Goal: Information Seeking & Learning: Learn about a topic

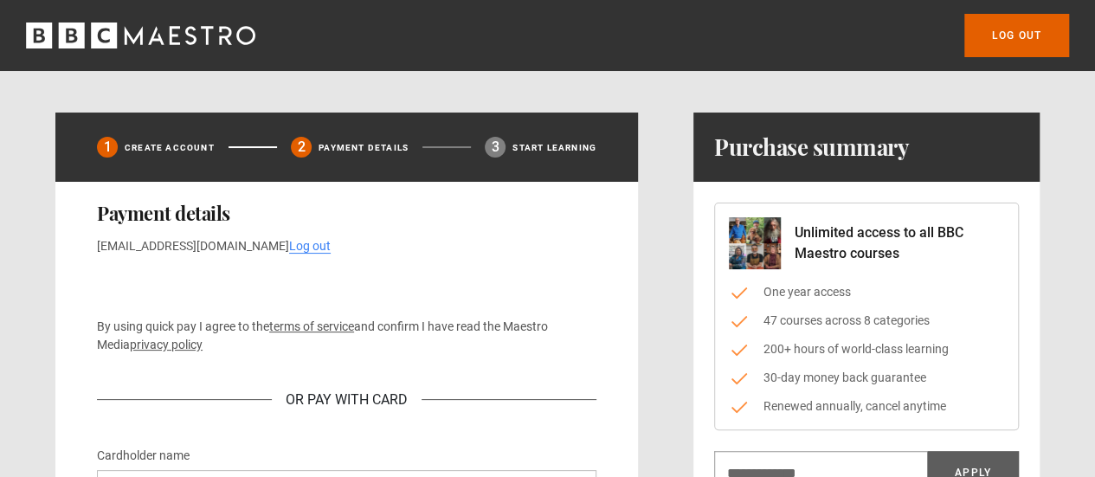
click at [141, 45] on icon "BBC Maestro" at bounding box center [140, 36] width 229 height 26
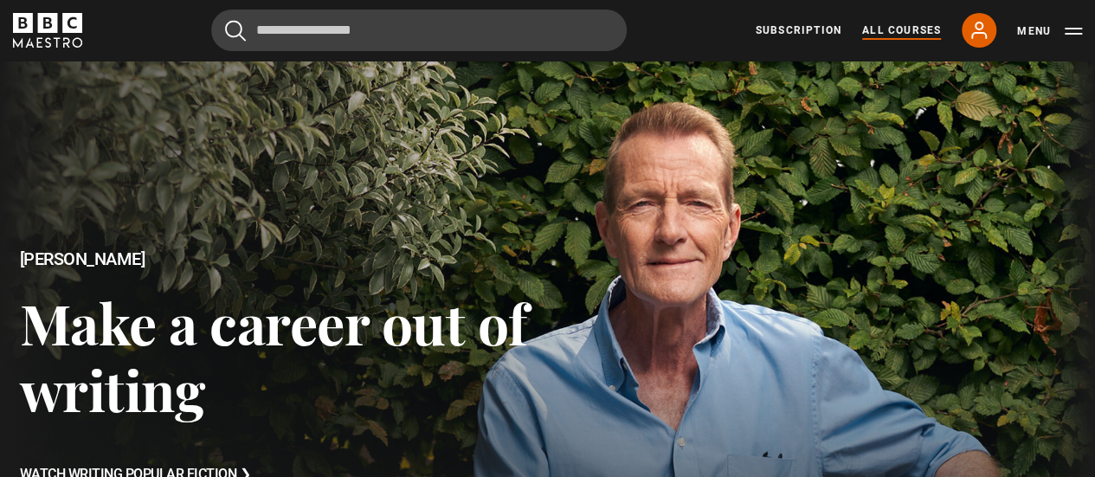
click at [900, 29] on link "All Courses" at bounding box center [901, 31] width 79 height 16
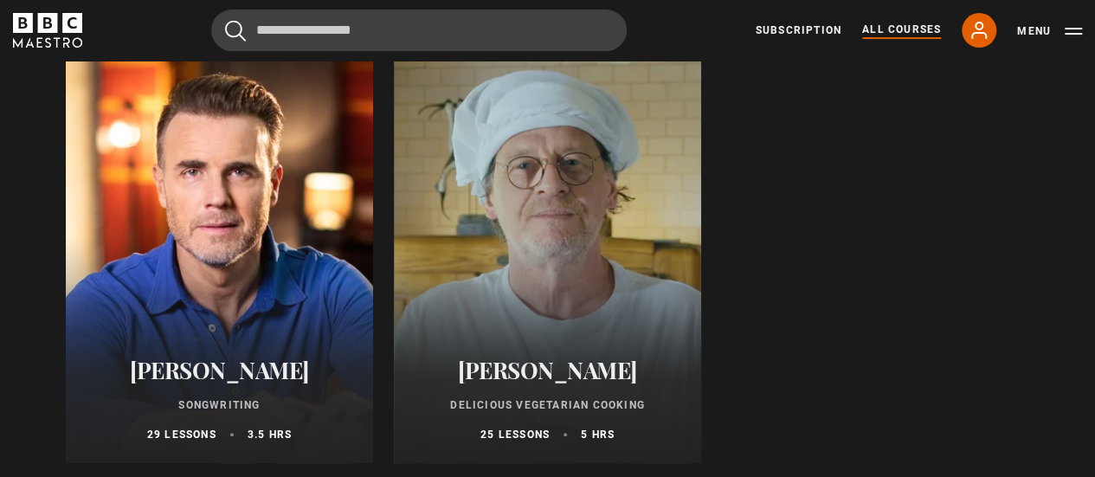
scroll to position [6752, 0]
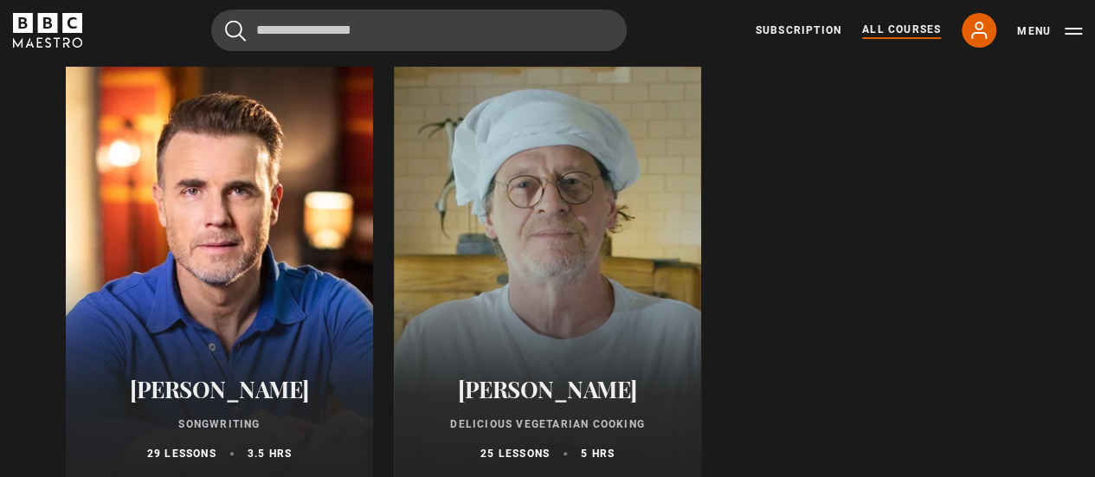
click at [635, 259] on div at bounding box center [547, 275] width 307 height 416
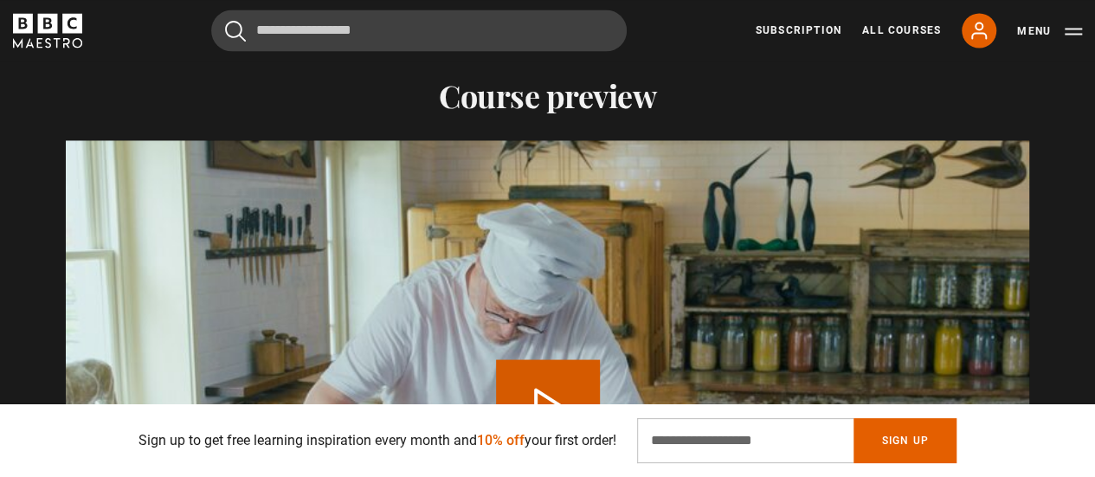
scroll to position [1731, 0]
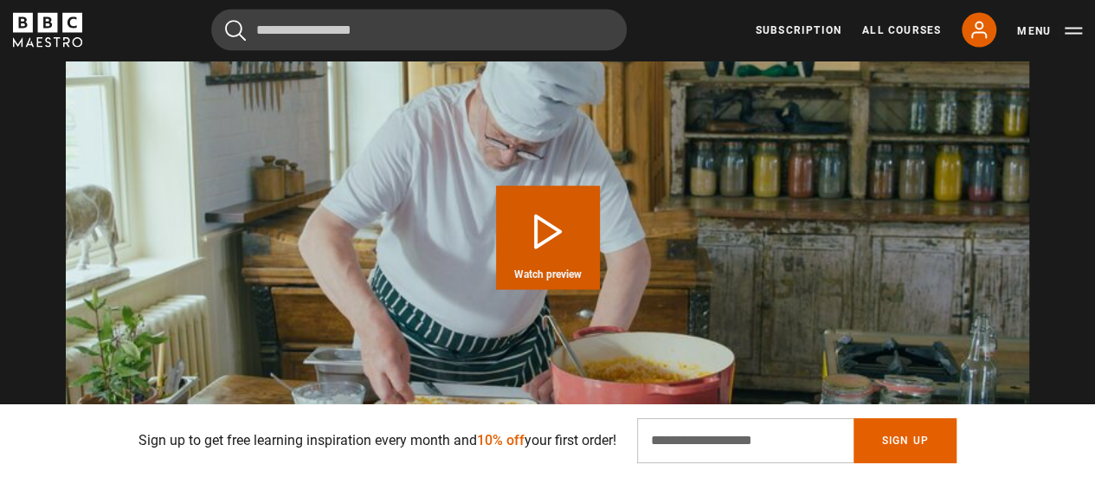
click at [557, 233] on button "Play Course overview for Delicious Vegetarian Cooking with Marco Pierre White W…" at bounding box center [548, 238] width 104 height 104
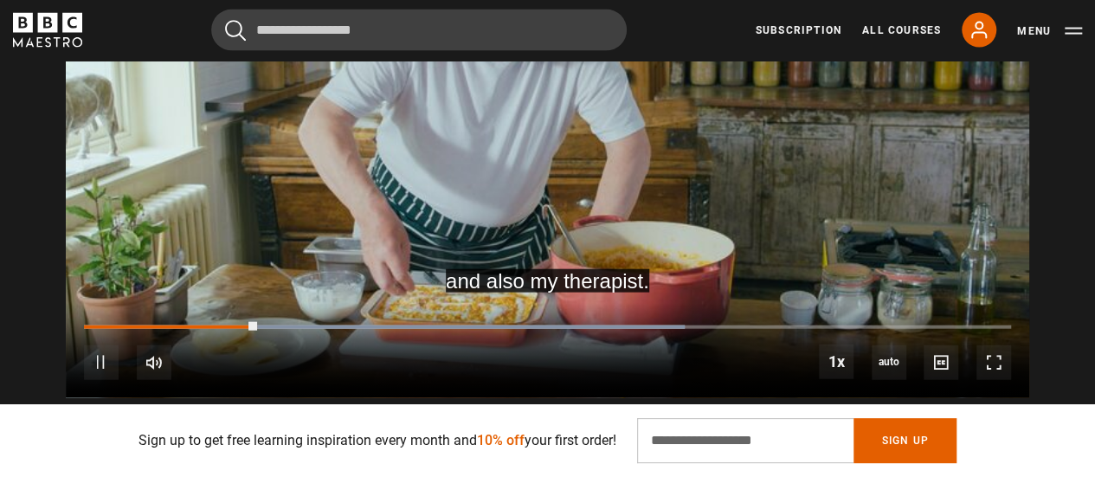
scroll to position [1905, 0]
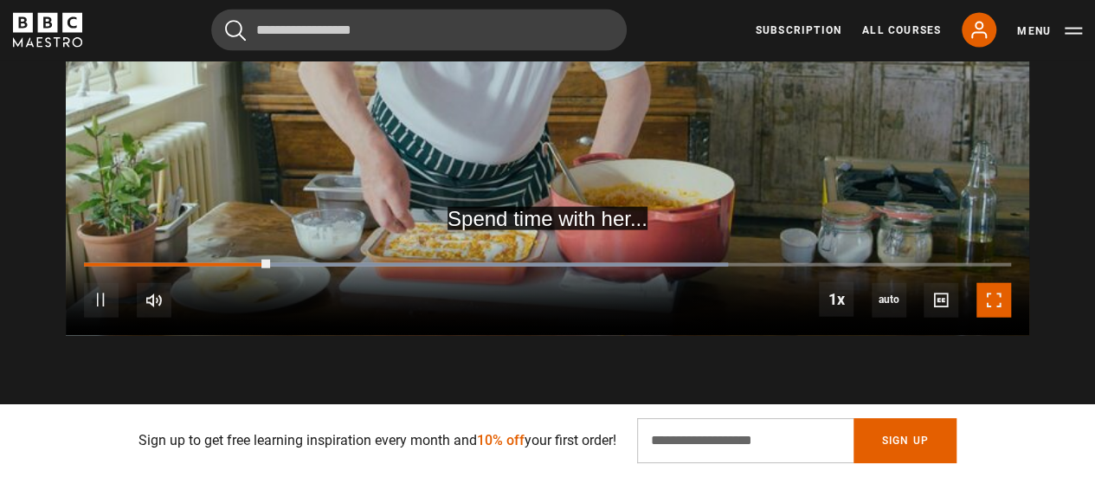
click at [1003, 302] on span "Video Player" at bounding box center [993, 300] width 35 height 35
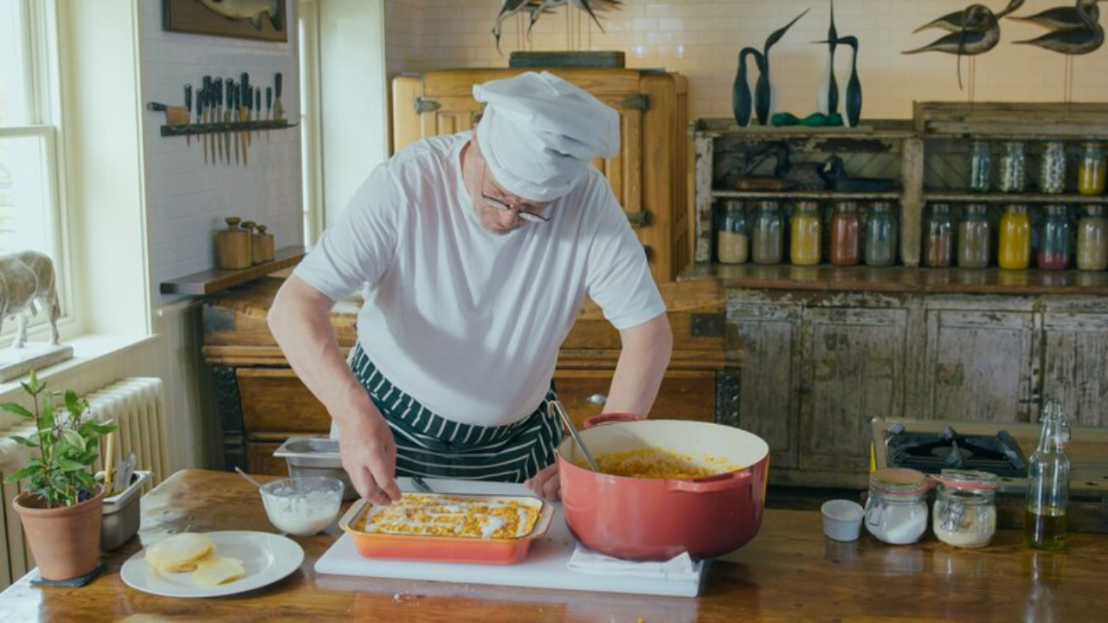
scroll to position [0, 2469]
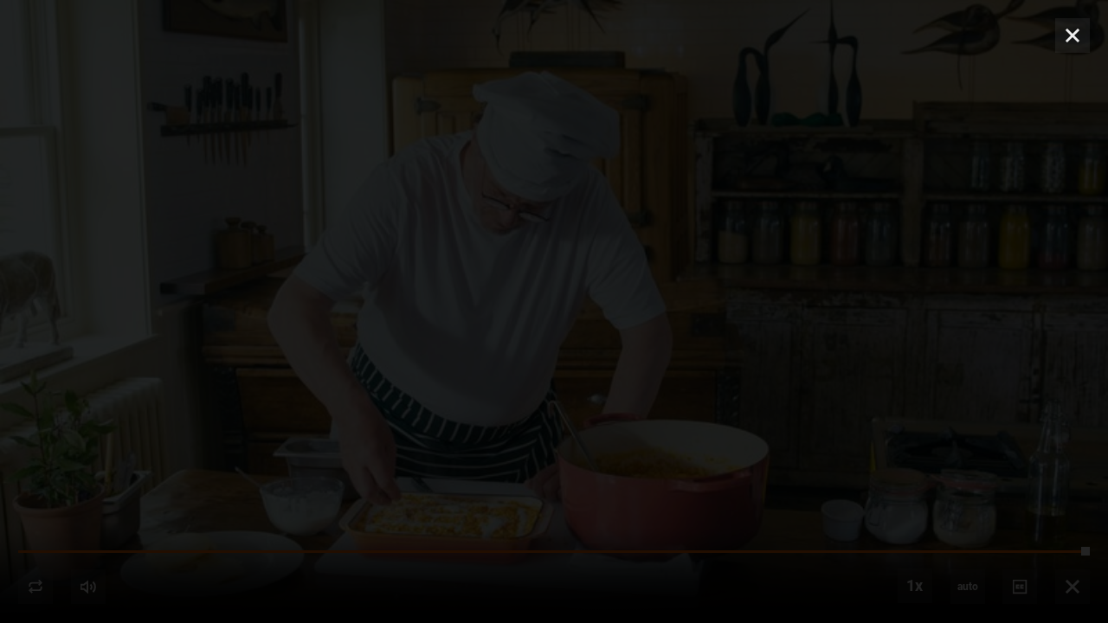
click at [546, 273] on div "Ready to get started? Buy Course Gift course Restart" at bounding box center [554, 311] width 1108 height 623
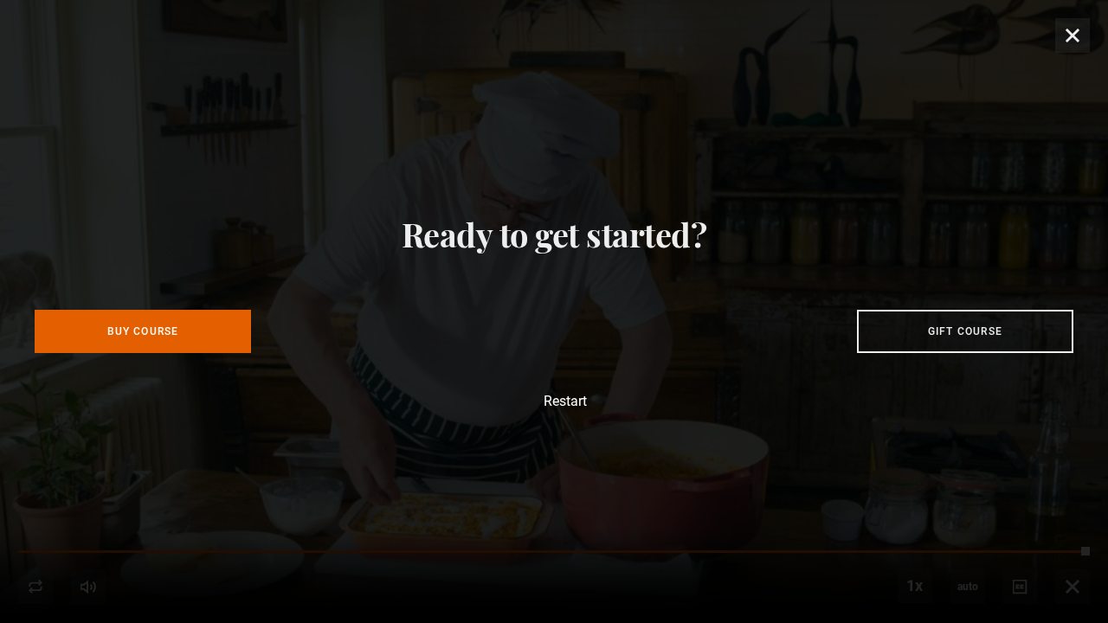
scroll to position [0, 2694]
click at [1072, 35] on div "Ready to get started? Buy Course Gift course Restart" at bounding box center [554, 311] width 1108 height 623
click at [1073, 41] on div "Ready to get started? Buy Course Gift course Restart" at bounding box center [554, 311] width 1108 height 623
click at [803, 373] on div "Ready to get started? Buy Course Gift course Restart" at bounding box center [554, 311] width 1108 height 623
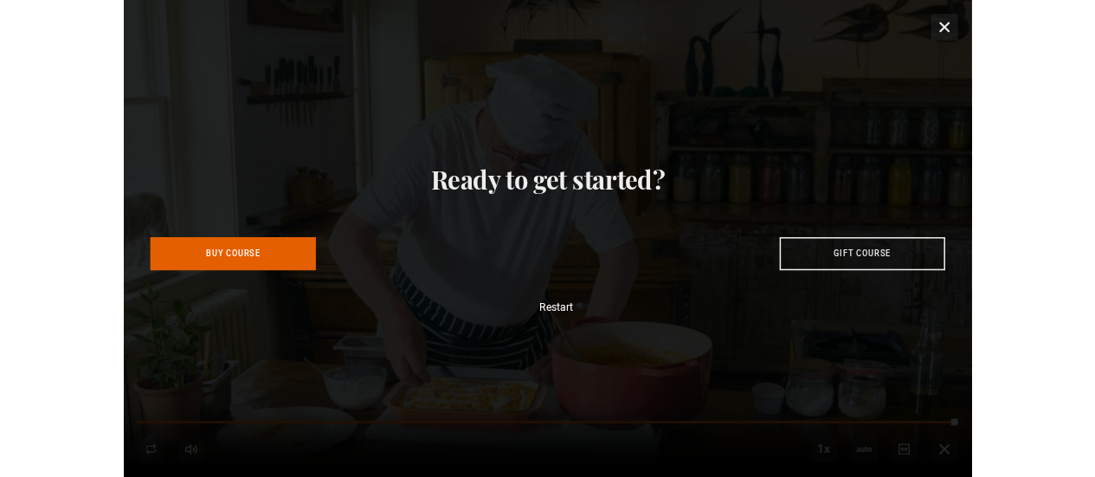
scroll to position [0, 2918]
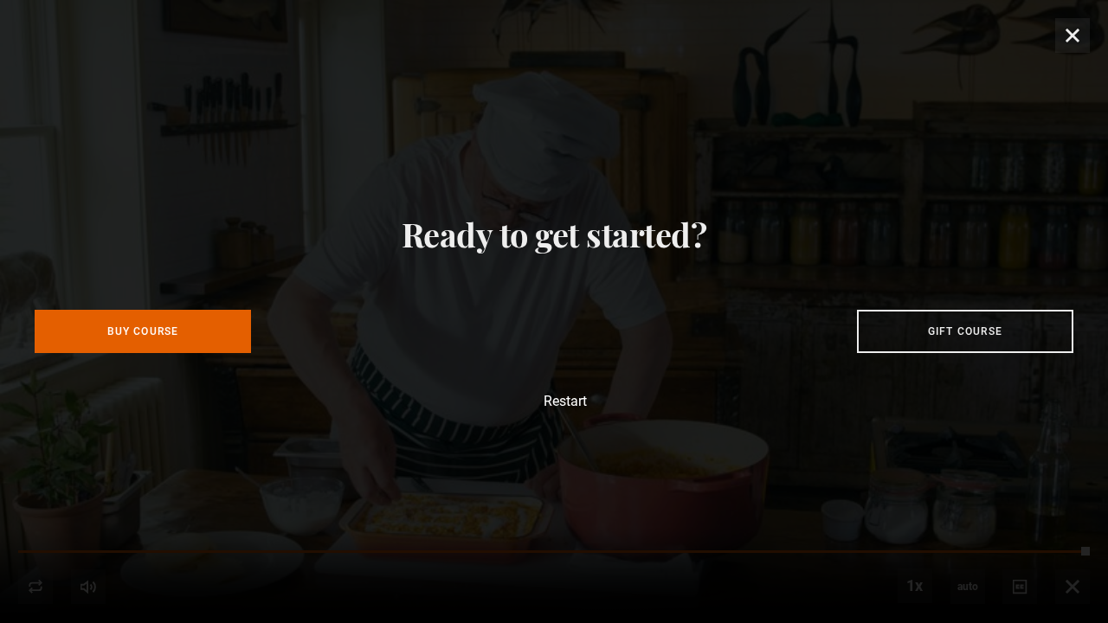
click at [562, 407] on button "Restart" at bounding box center [554, 402] width 65 height 14
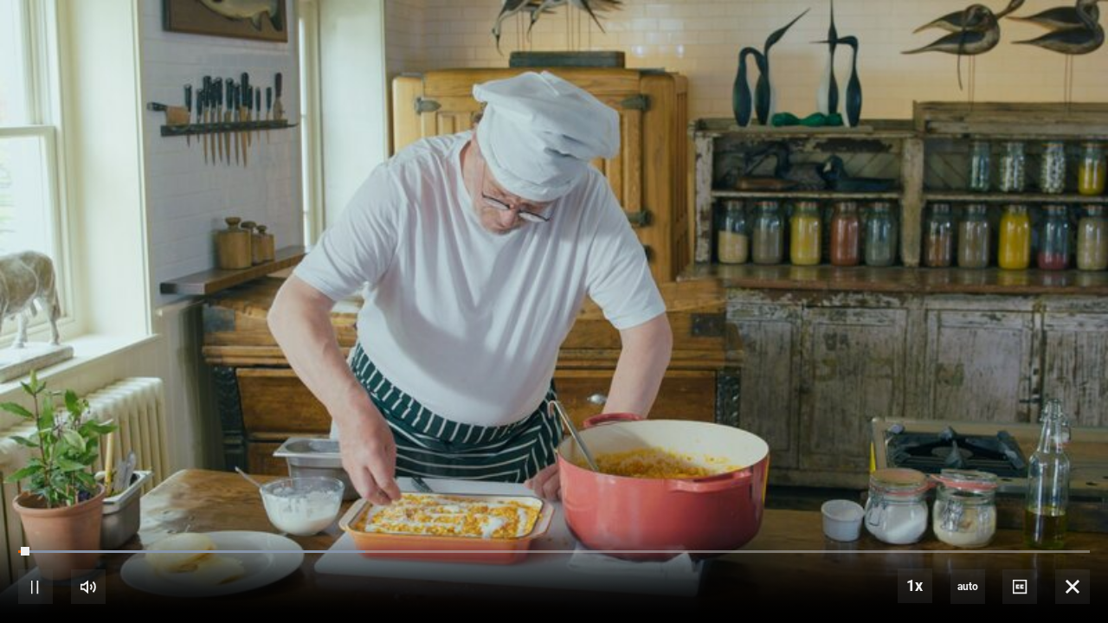
click at [1083, 36] on video "Video Player" at bounding box center [554, 311] width 1108 height 623
click at [1067, 476] on span "Video Player" at bounding box center [1072, 587] width 35 height 35
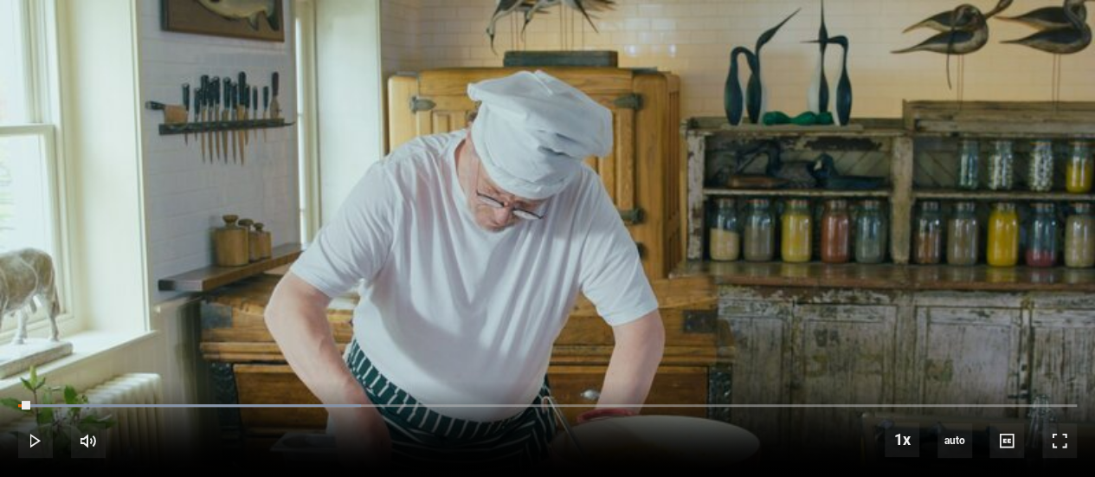
scroll to position [0, 3081]
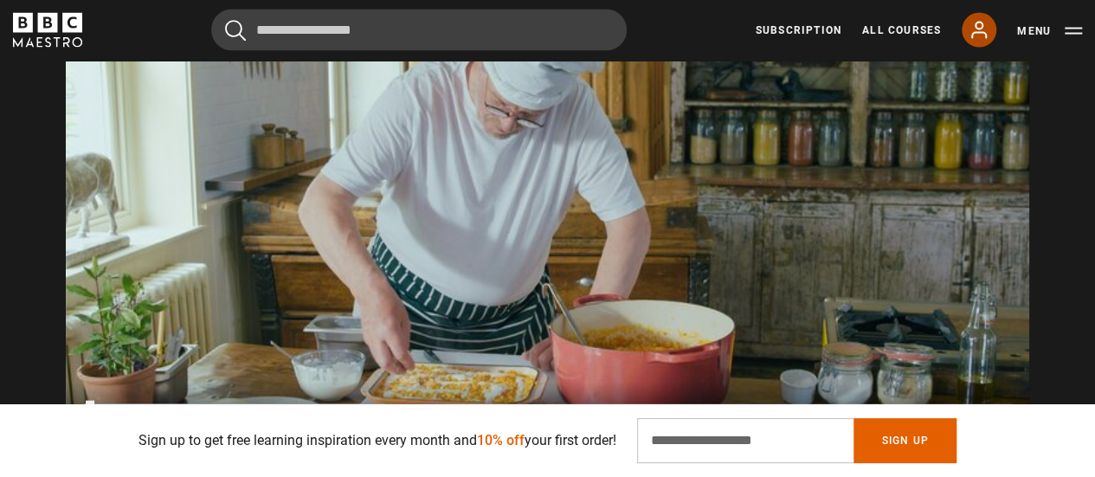
click at [976, 24] on icon at bounding box center [979, 31] width 14 height 16
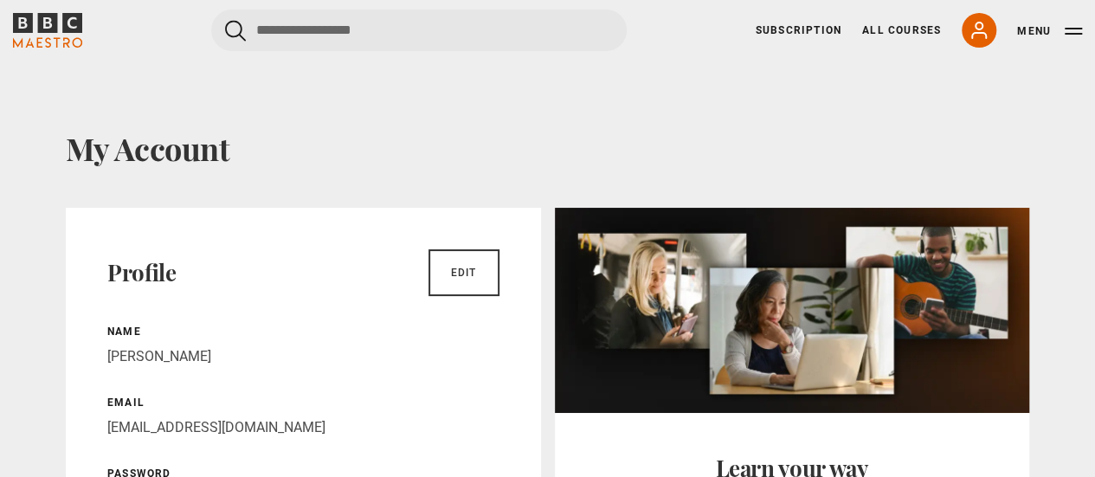
click at [14, 23] on icon "BBC Maestro" at bounding box center [23, 23] width 20 height 20
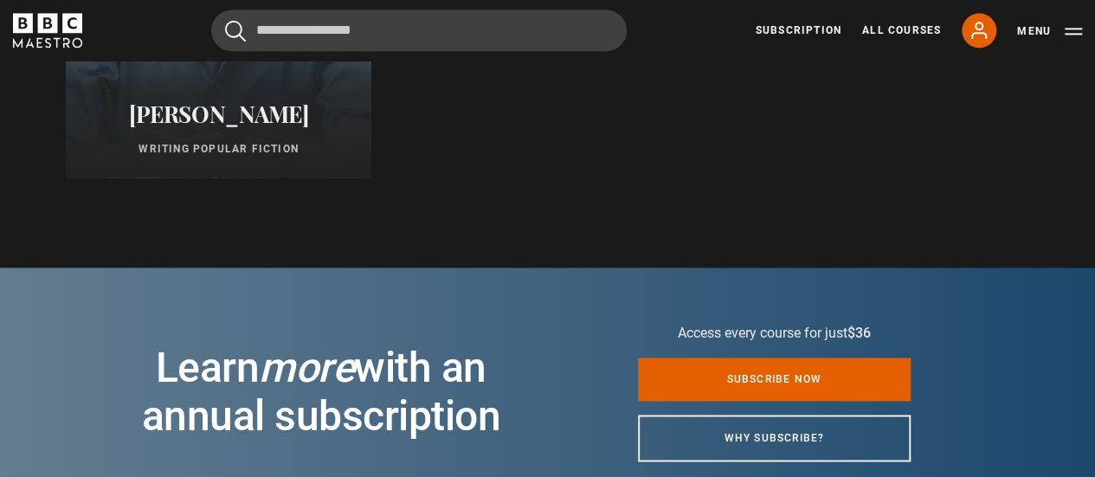
scroll to position [1212, 0]
